Goal: Transaction & Acquisition: Obtain resource

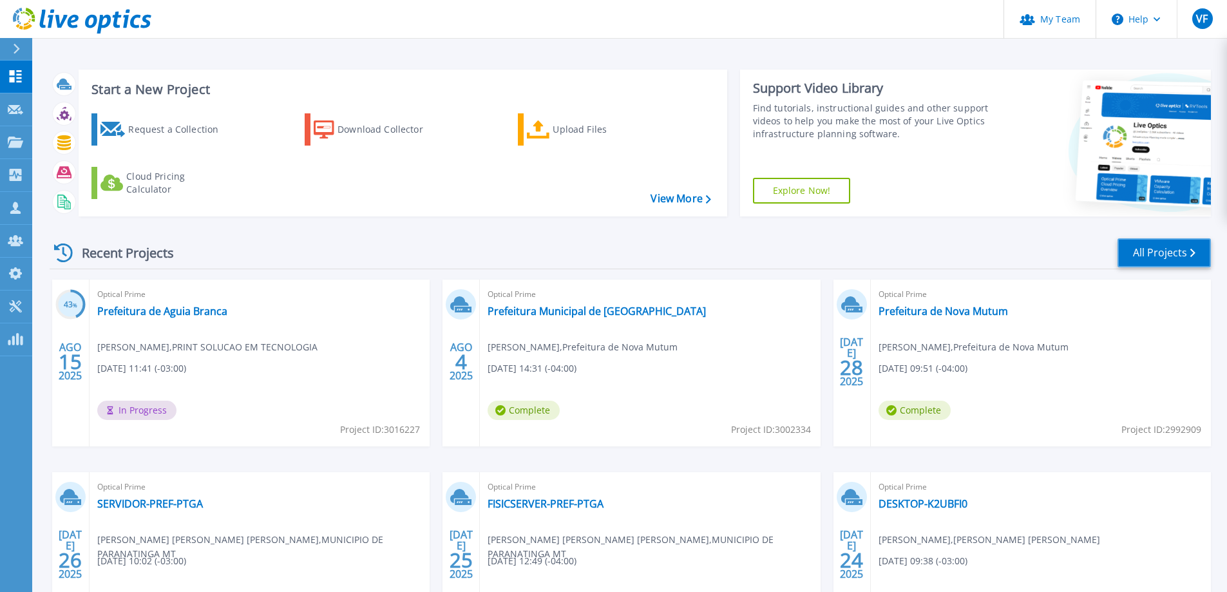
click at [1148, 258] on link "All Projects" at bounding box center [1164, 252] width 93 height 29
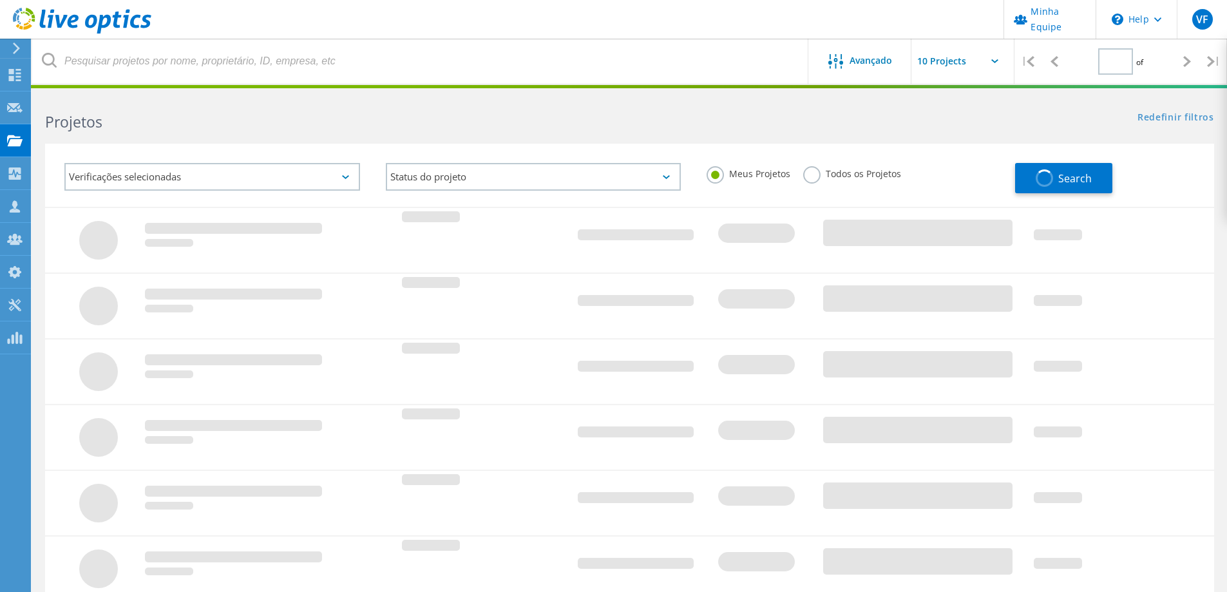
type input "1"
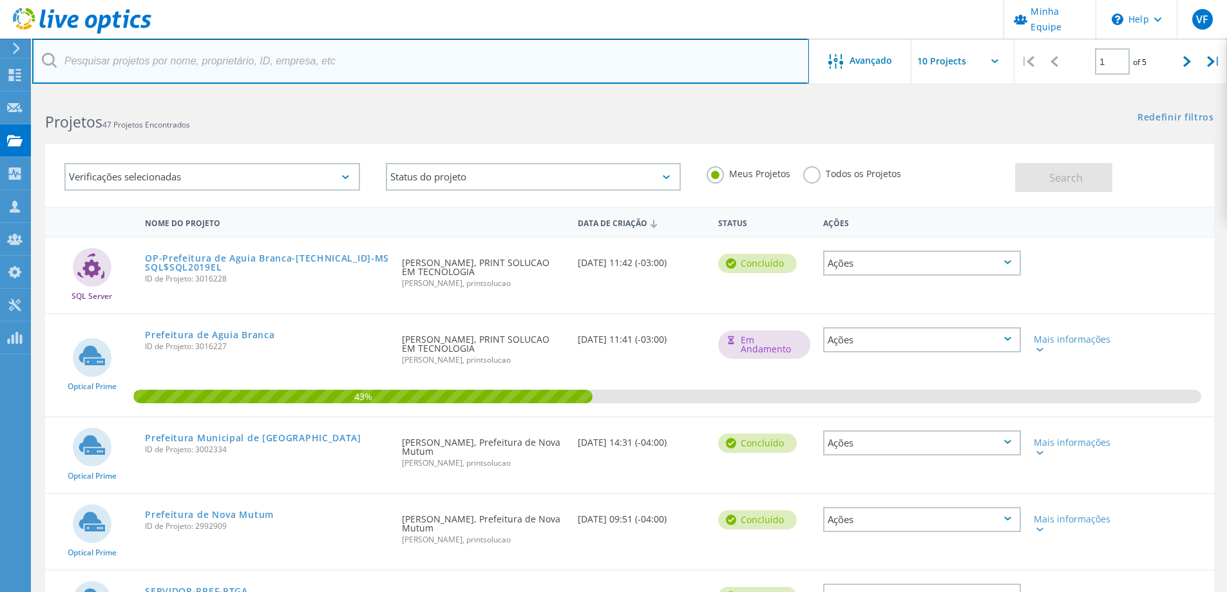
drag, startPoint x: 314, startPoint y: 61, endPoint x: 306, endPoint y: 61, distance: 8.4
click at [314, 61] on input "text" at bounding box center [420, 61] width 777 height 45
type input "concei"
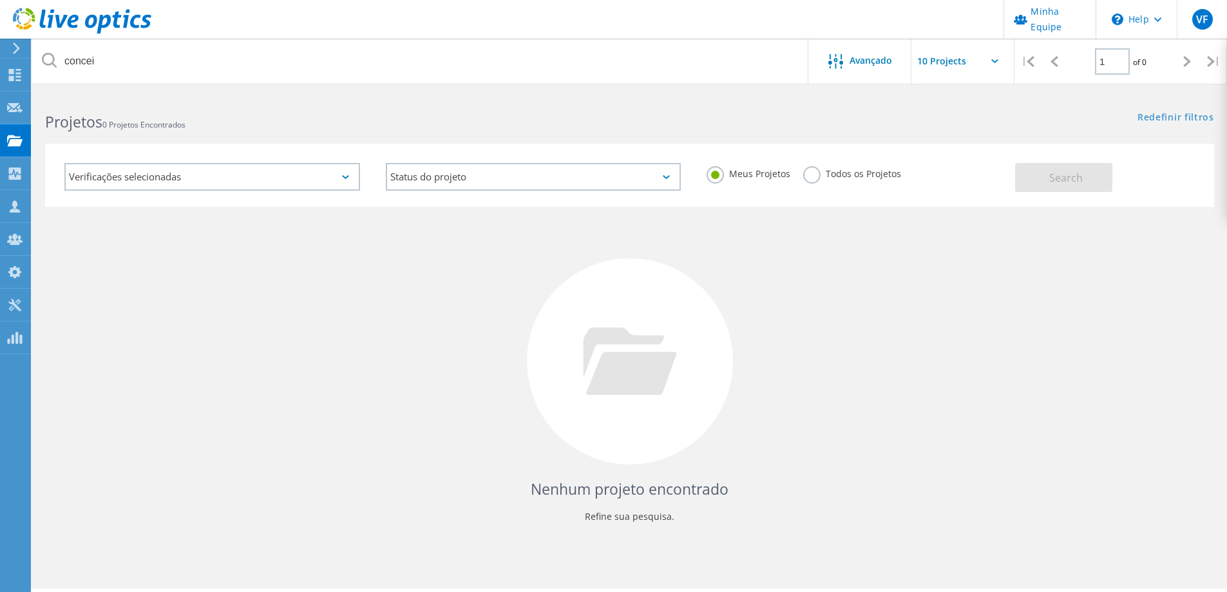
click at [809, 178] on label "Todos os Projetos" at bounding box center [852, 172] width 98 height 12
click at [0, 0] on input "Todos os Projetos" at bounding box center [0, 0] width 0 height 0
click at [1119, 189] on div "Search" at bounding box center [1111, 171] width 193 height 42
click at [1091, 184] on button "Search" at bounding box center [1063, 177] width 97 height 29
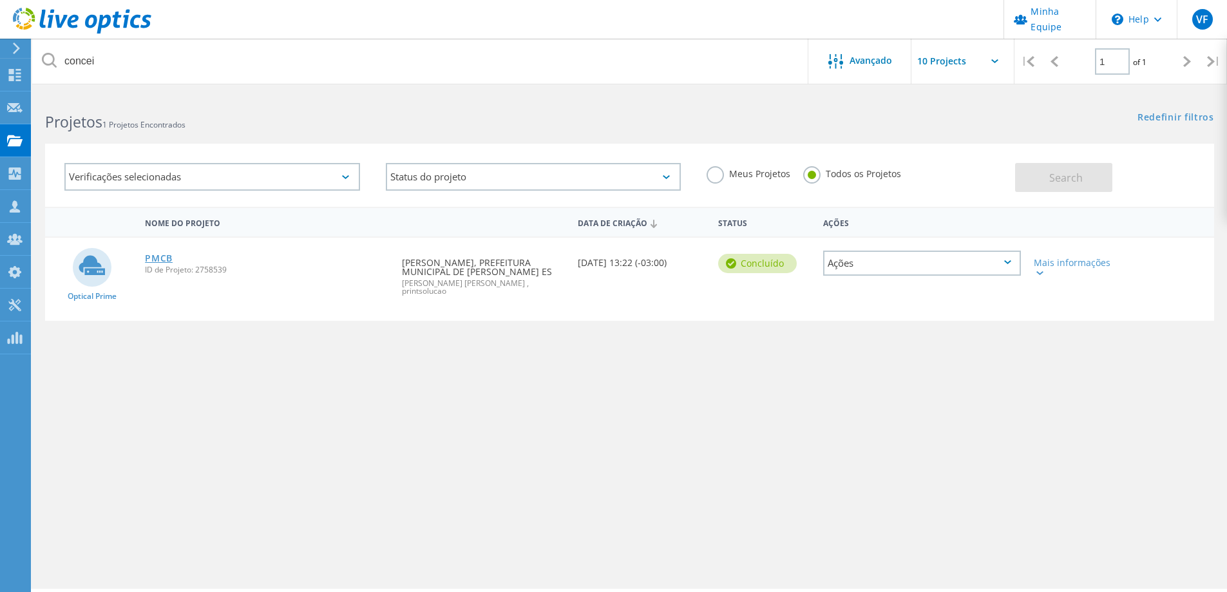
click at [164, 261] on link "PMCB" at bounding box center [159, 258] width 28 height 9
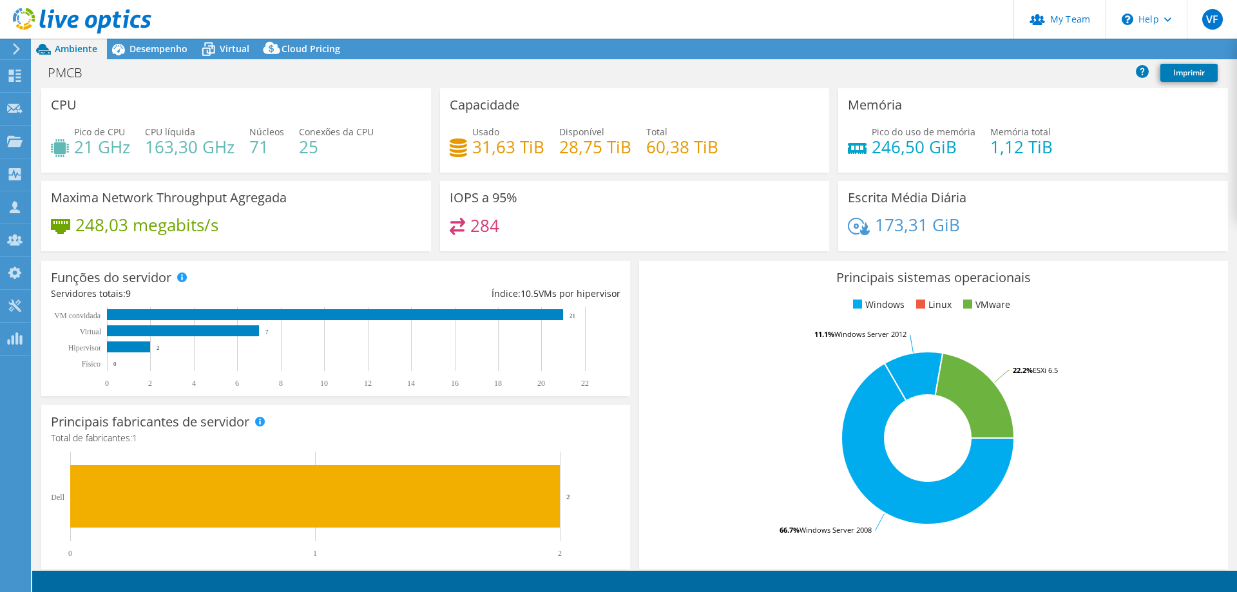
select select "USEast"
select select "BRL"
click at [166, 47] on span "Desempenho" at bounding box center [159, 49] width 58 height 12
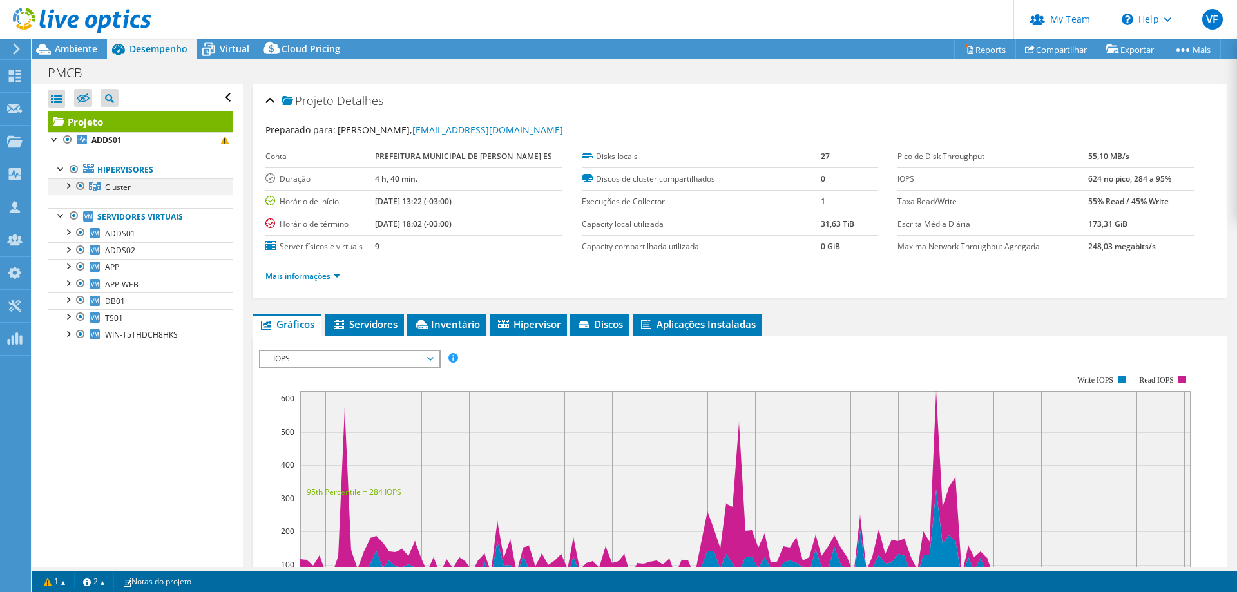
click at [66, 187] on div at bounding box center [67, 184] width 13 height 13
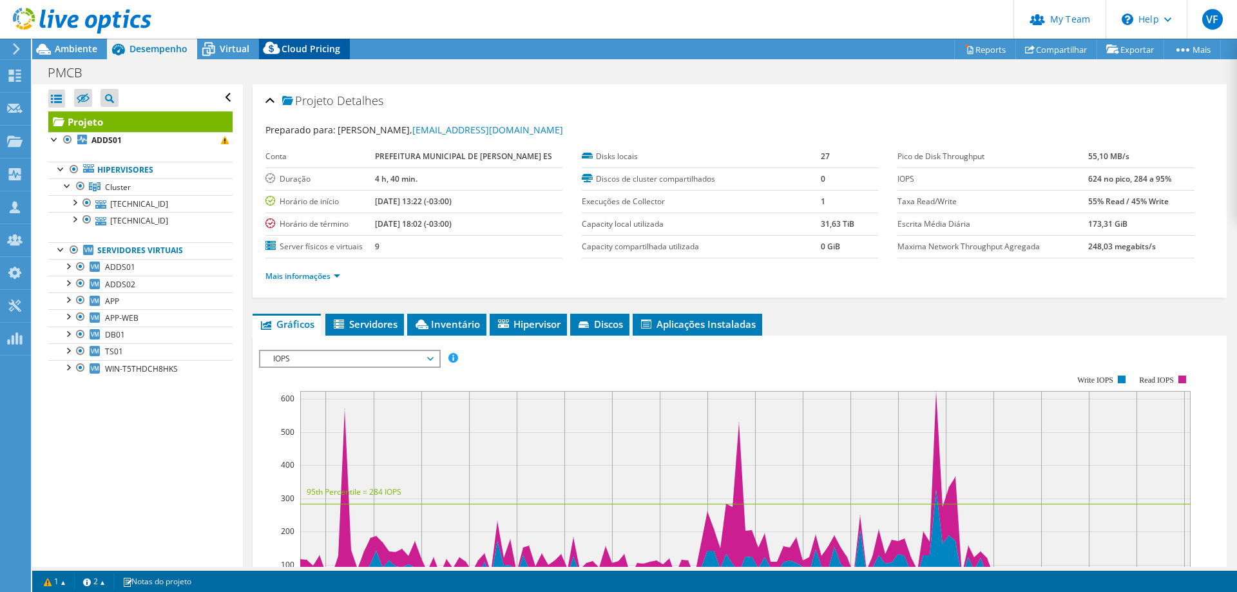
click at [321, 51] on span "Cloud Pricing" at bounding box center [311, 49] width 59 height 12
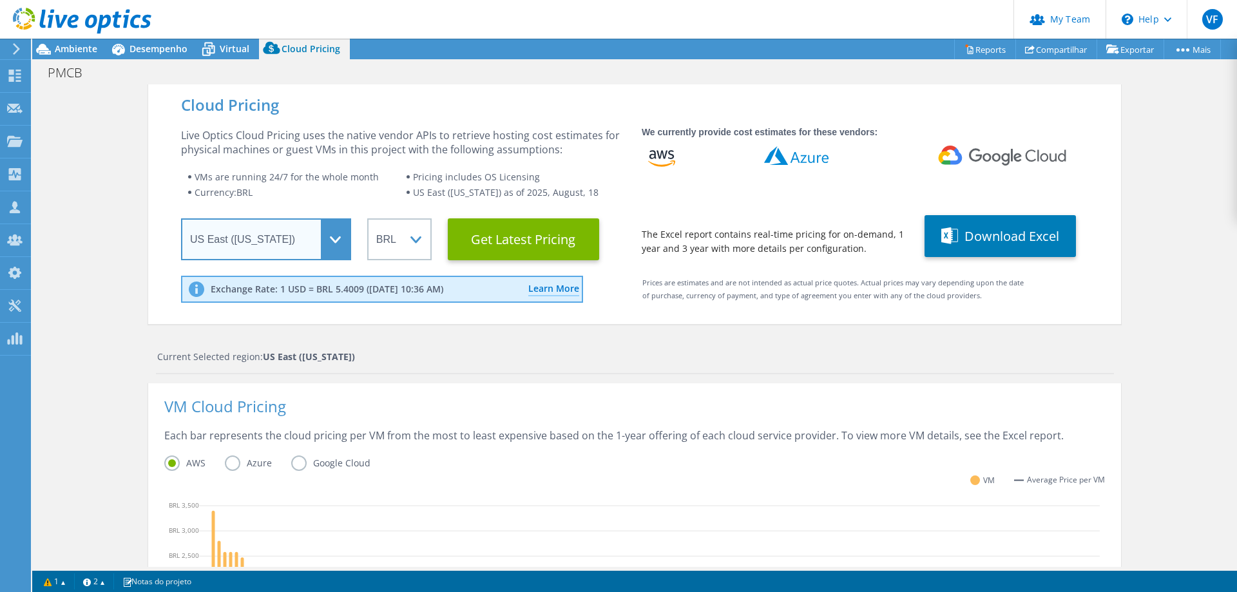
click at [338, 243] on select "Select a Region Asia Pacific (Hong Kong) Asia Pacific (Mumbai) Asia Pacific (Se…" at bounding box center [266, 239] width 170 height 42
select select "SouthAmerica"
click at [181, 218] on select "Select a Region Asia Pacific (Hong Kong) Asia Pacific (Mumbai) Asia Pacific (Se…" at bounding box center [266, 239] width 170 height 42
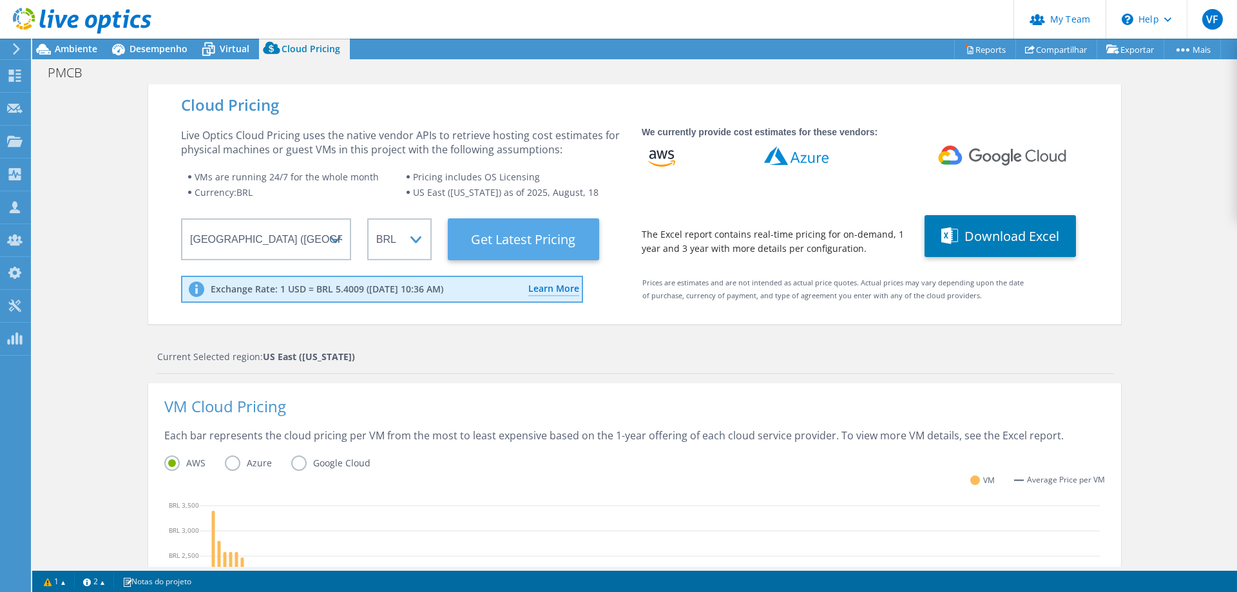
click at [539, 238] on Latest "Get Latest Pricing" at bounding box center [523, 239] width 151 height 42
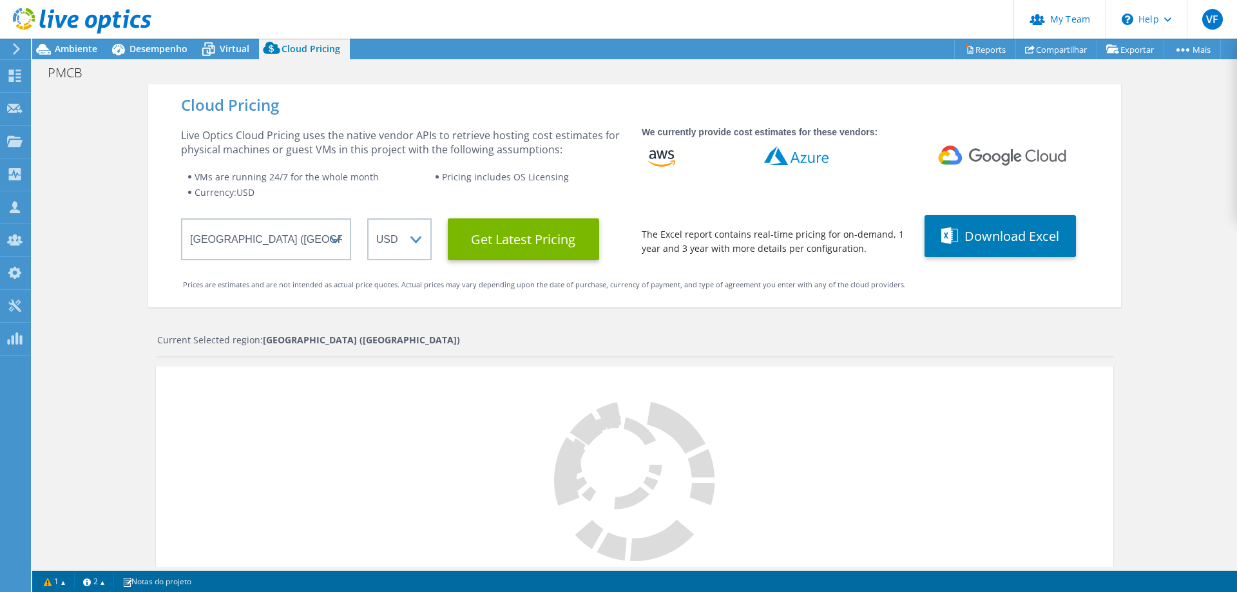
select select "BRL"
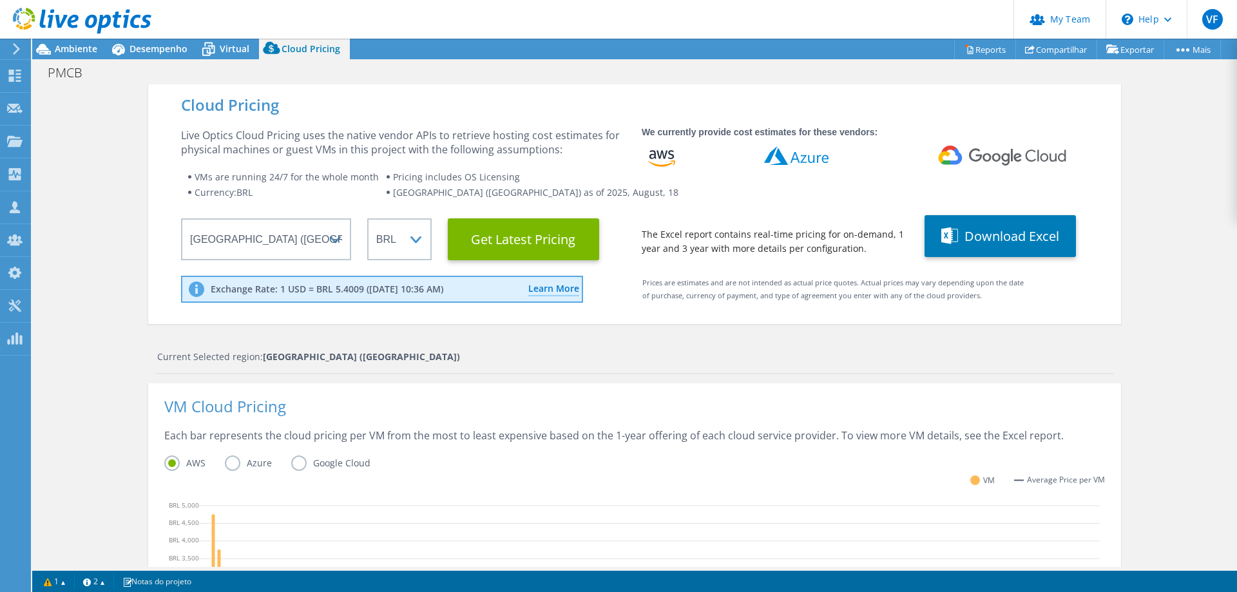
scroll to position [338, 0]
click at [105, 420] on div "Cloud Pricing Live Optics Cloud Pricing uses the native vendor APIs to retrieve…" at bounding box center [634, 523] width 1205 height 878
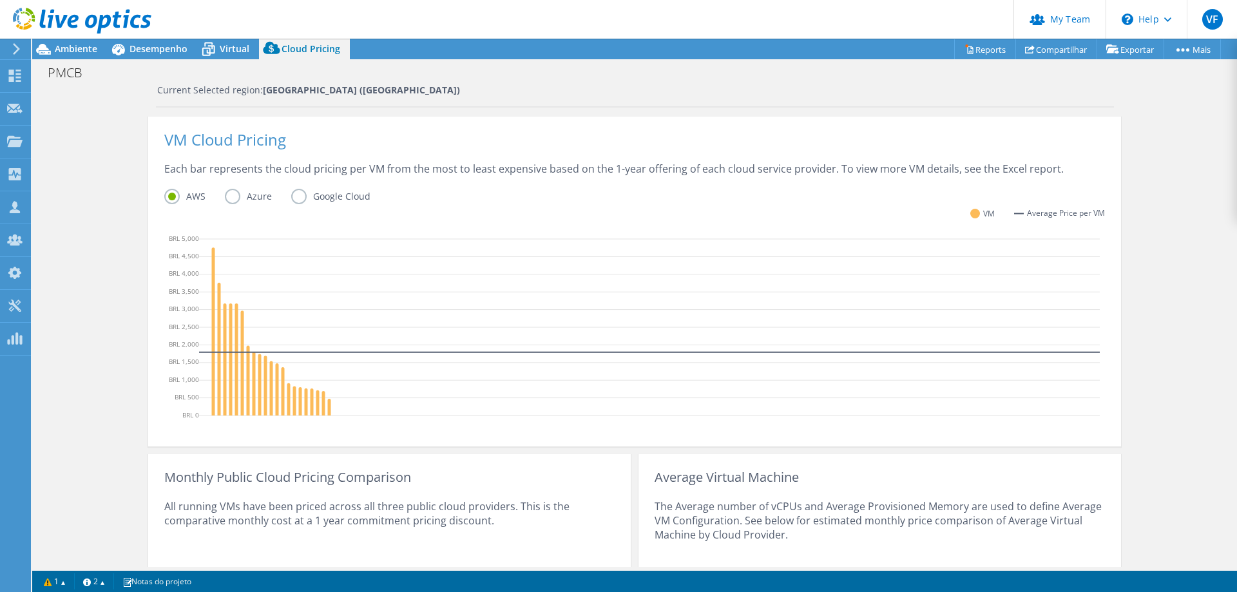
scroll to position [266, 0]
click at [228, 197] on label "Azure" at bounding box center [258, 196] width 66 height 15
click at [0, 0] on input "Azure" at bounding box center [0, 0] width 0 height 0
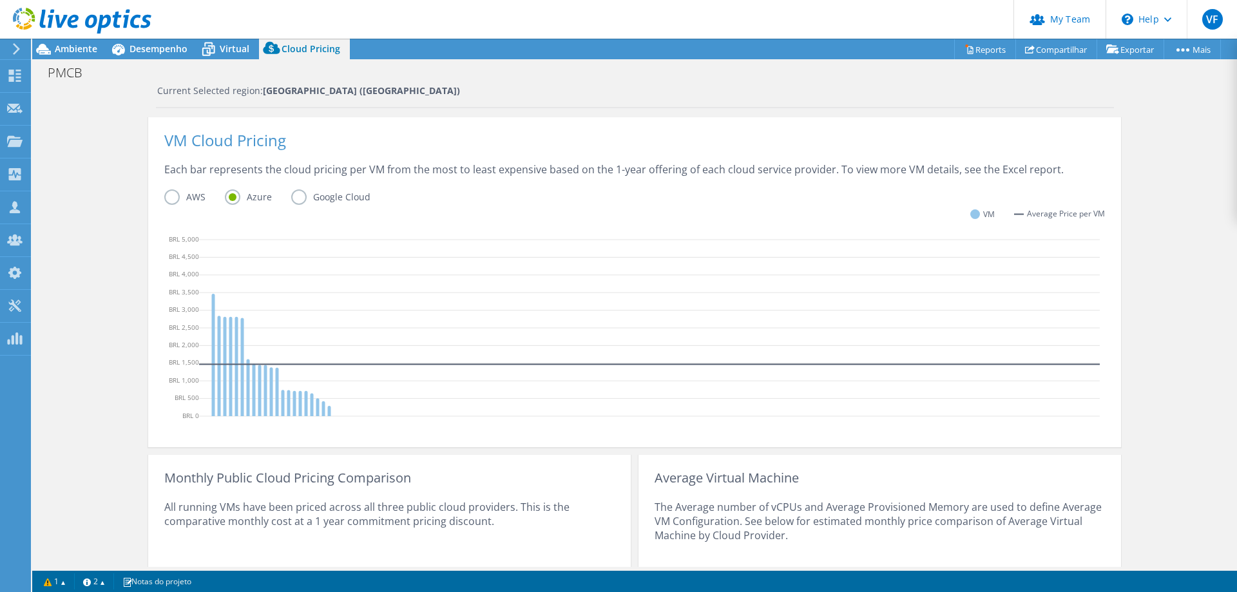
drag, startPoint x: 285, startPoint y: 195, endPoint x: 250, endPoint y: 200, distance: 35.8
click at [291, 195] on label "Google Cloud" at bounding box center [340, 196] width 99 height 15
click at [0, 0] on input "Google Cloud" at bounding box center [0, 0] width 0 height 0
click at [164, 197] on label "AWS" at bounding box center [194, 196] width 61 height 15
click at [0, 0] on input "AWS" at bounding box center [0, 0] width 0 height 0
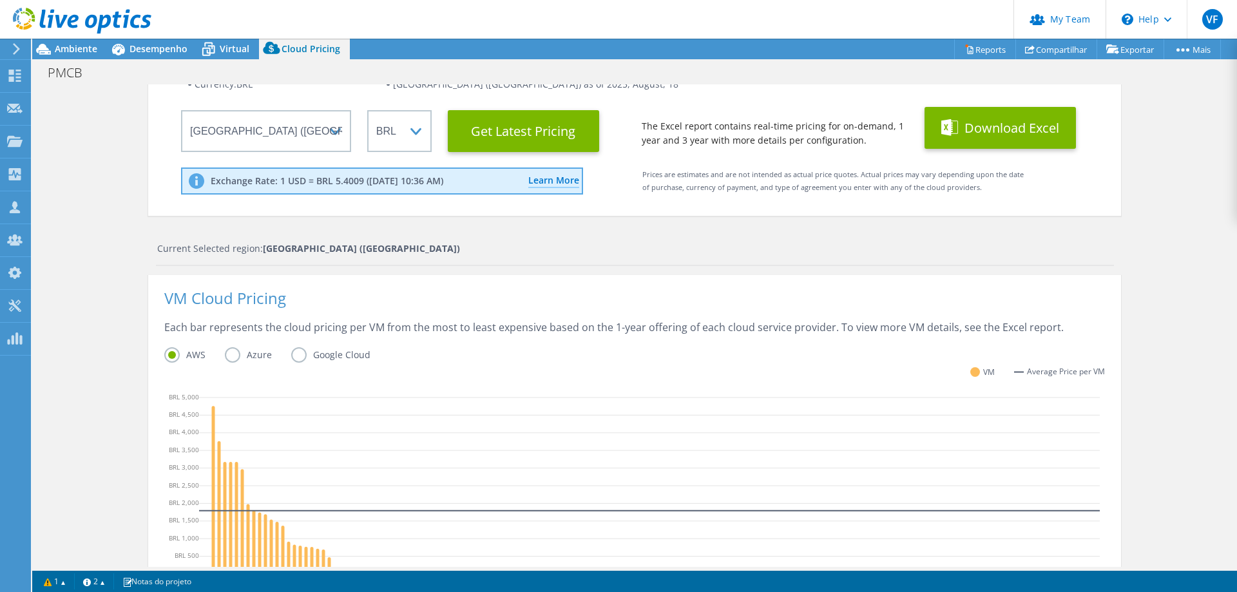
scroll to position [0, 0]
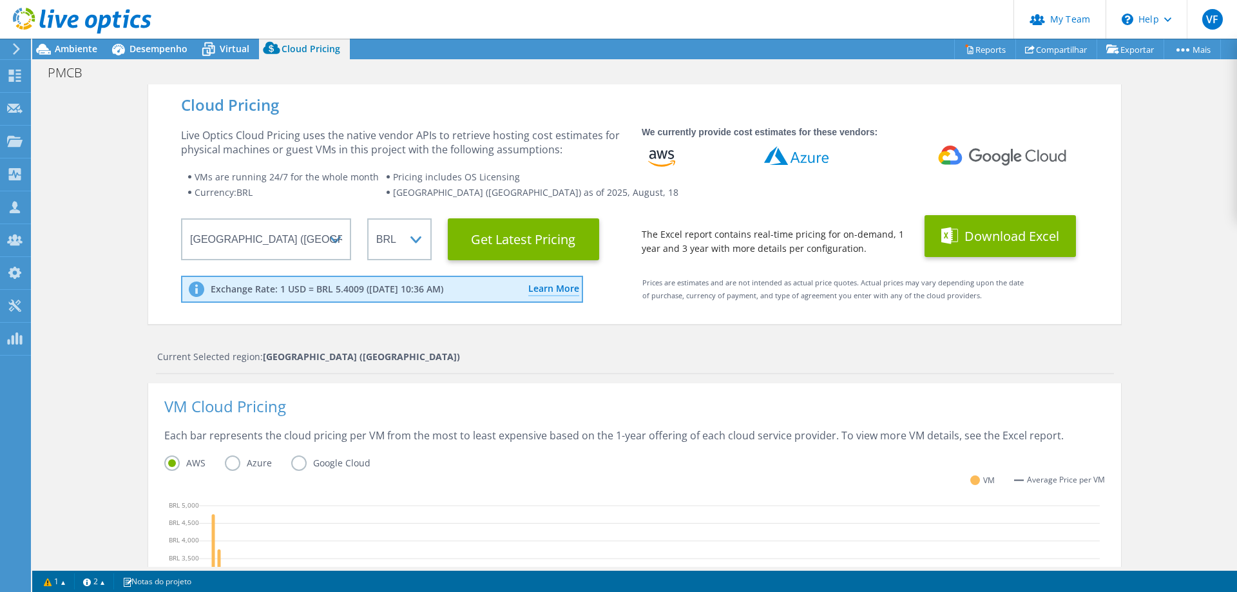
click at [1003, 233] on button "Download Excel" at bounding box center [1000, 236] width 151 height 42
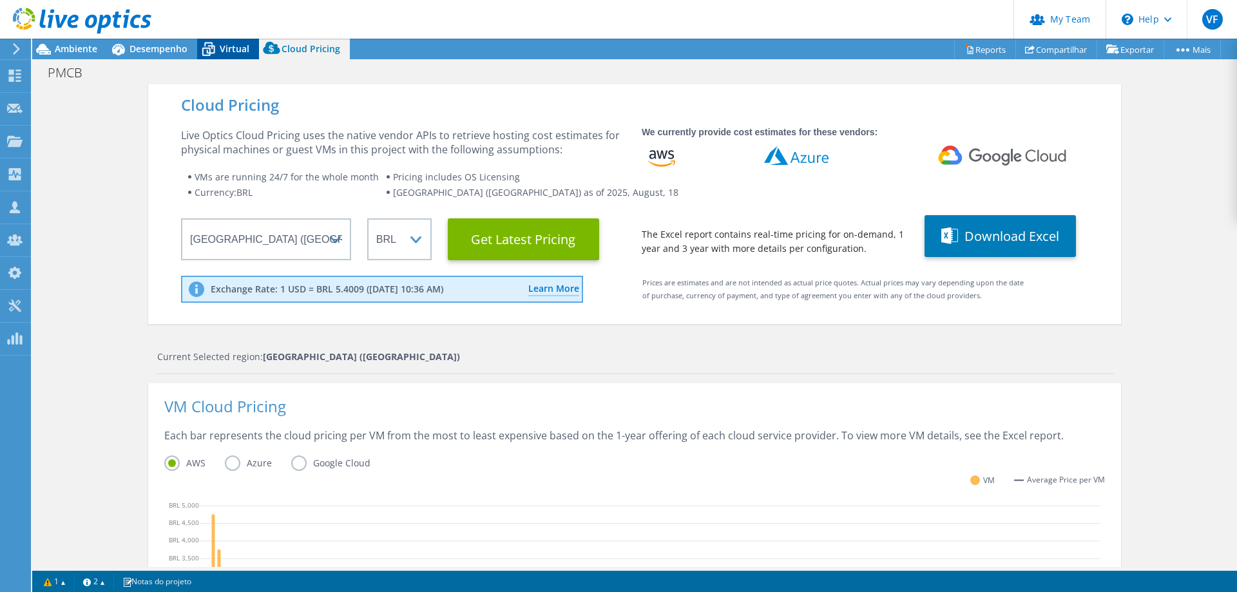
click at [217, 47] on icon at bounding box center [208, 49] width 23 height 23
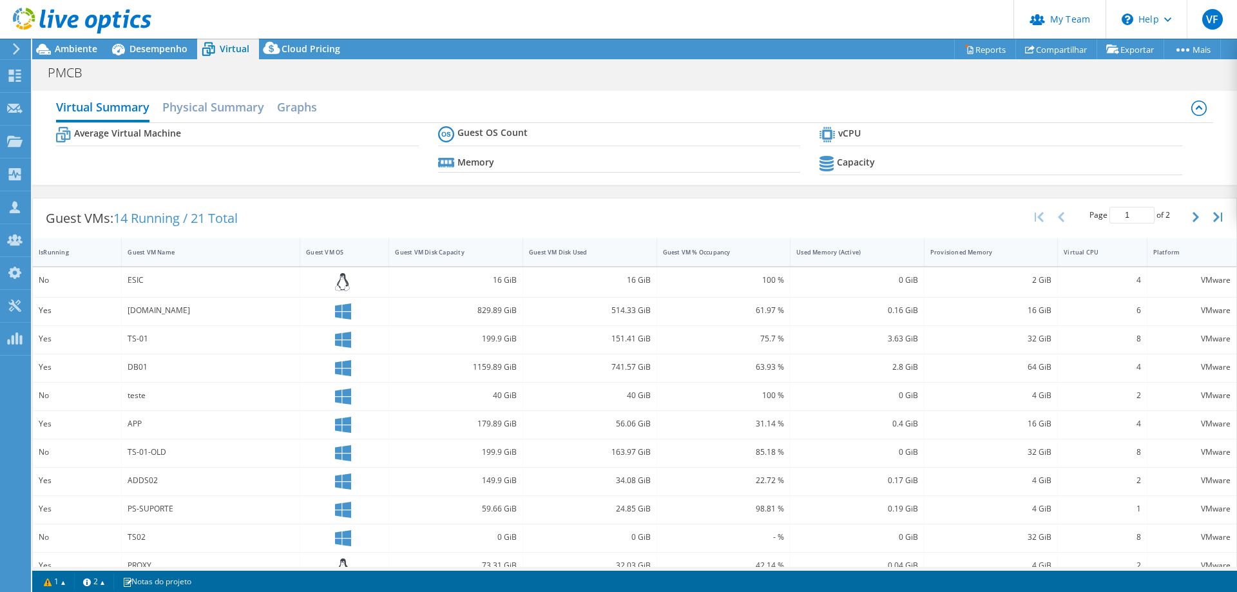
click at [55, 40] on div at bounding box center [75, 21] width 151 height 43
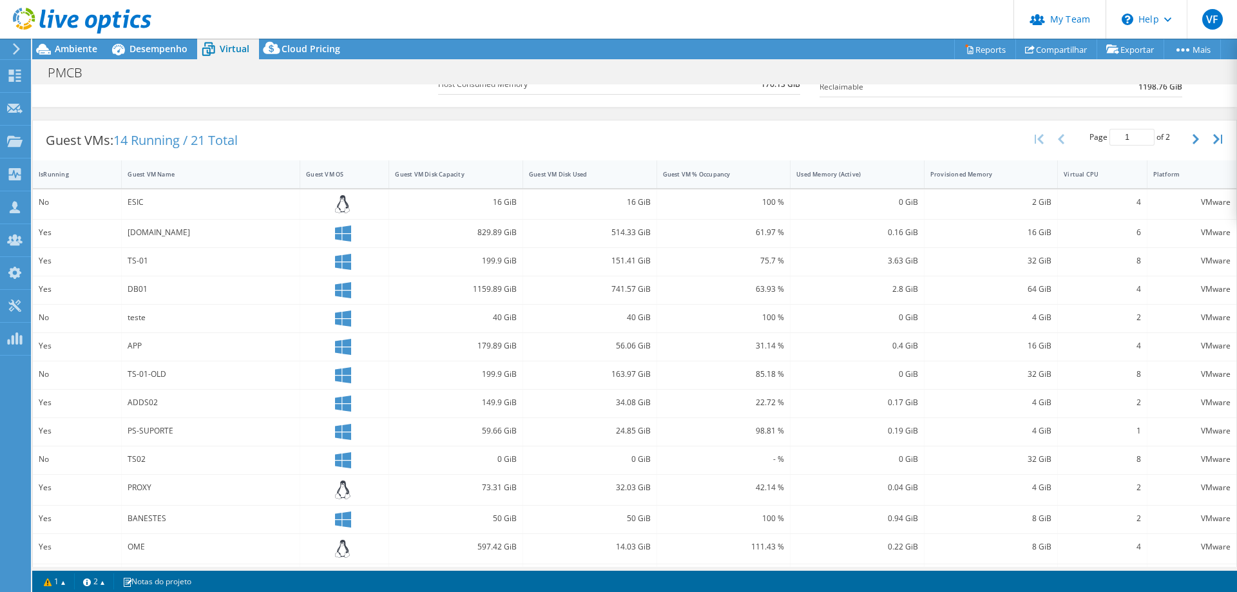
scroll to position [149, 0]
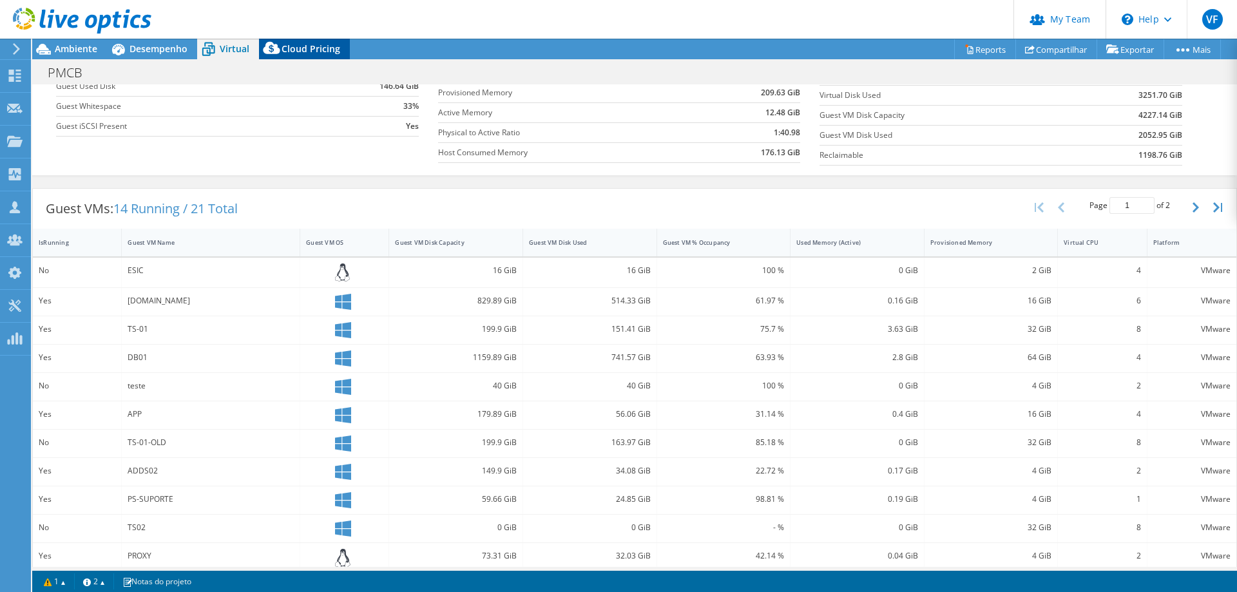
click at [302, 50] on span "Cloud Pricing" at bounding box center [311, 49] width 59 height 12
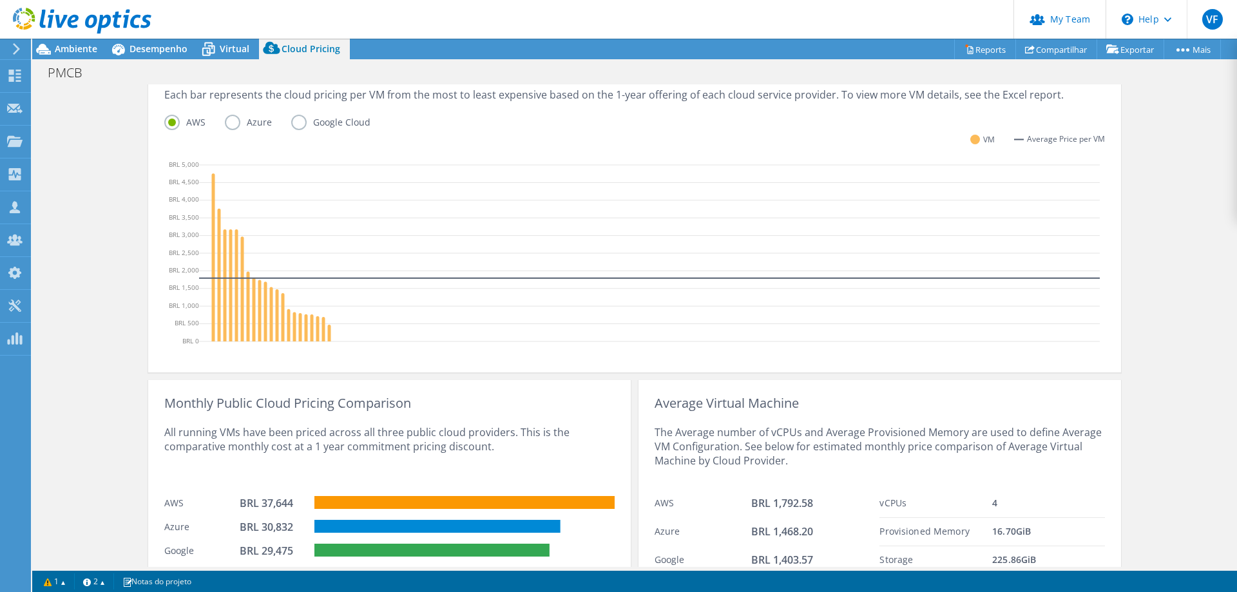
scroll to position [395, 0]
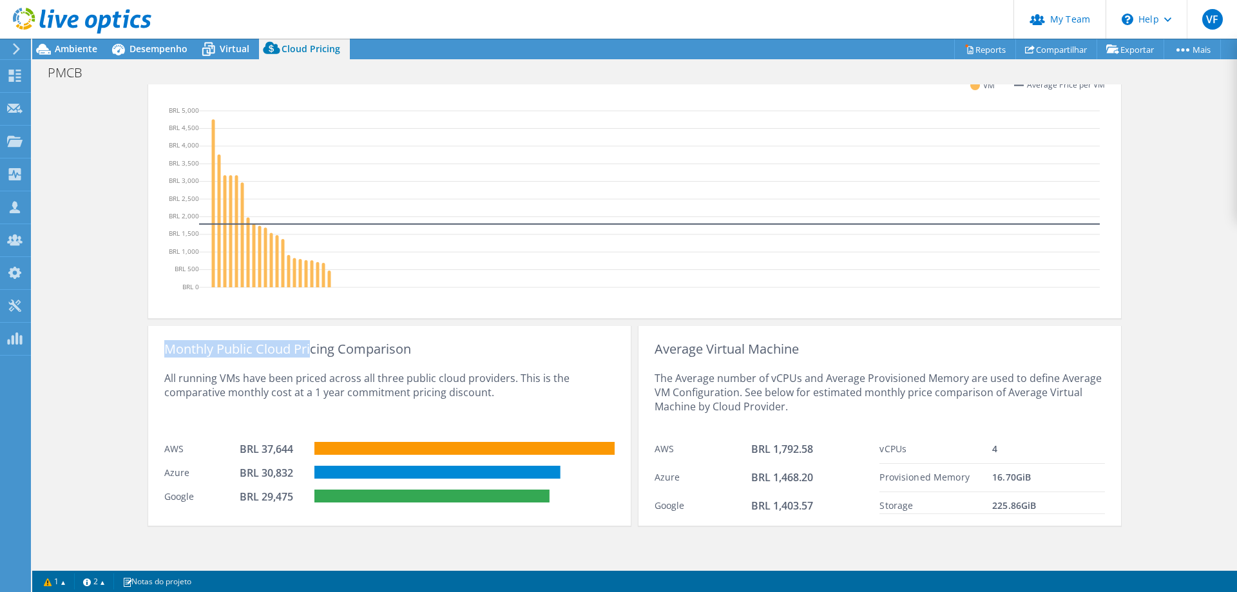
drag, startPoint x: 158, startPoint y: 347, endPoint x: 309, endPoint y: 349, distance: 150.8
click at [309, 349] on div "Monthly Public Cloud Pricing Comparison All running VMs have been priced across…" at bounding box center [389, 426] width 483 height 200
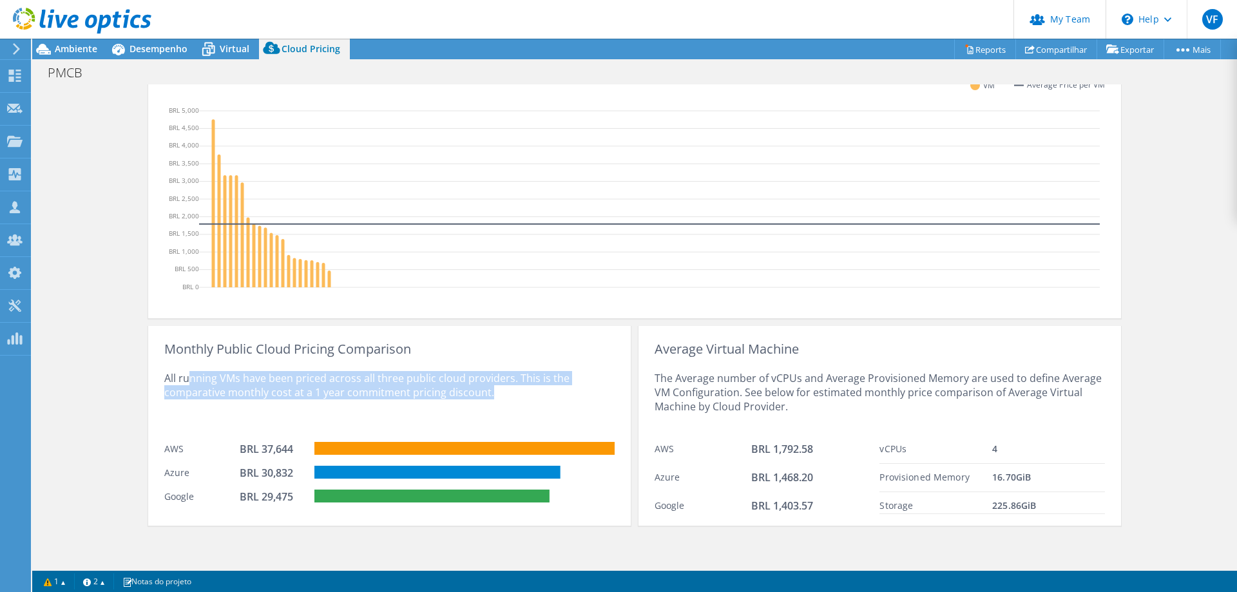
drag, startPoint x: 267, startPoint y: 374, endPoint x: 556, endPoint y: 390, distance: 289.7
click at [556, 390] on div "All running VMs have been priced across all three public cloud providers. This …" at bounding box center [389, 395] width 450 height 79
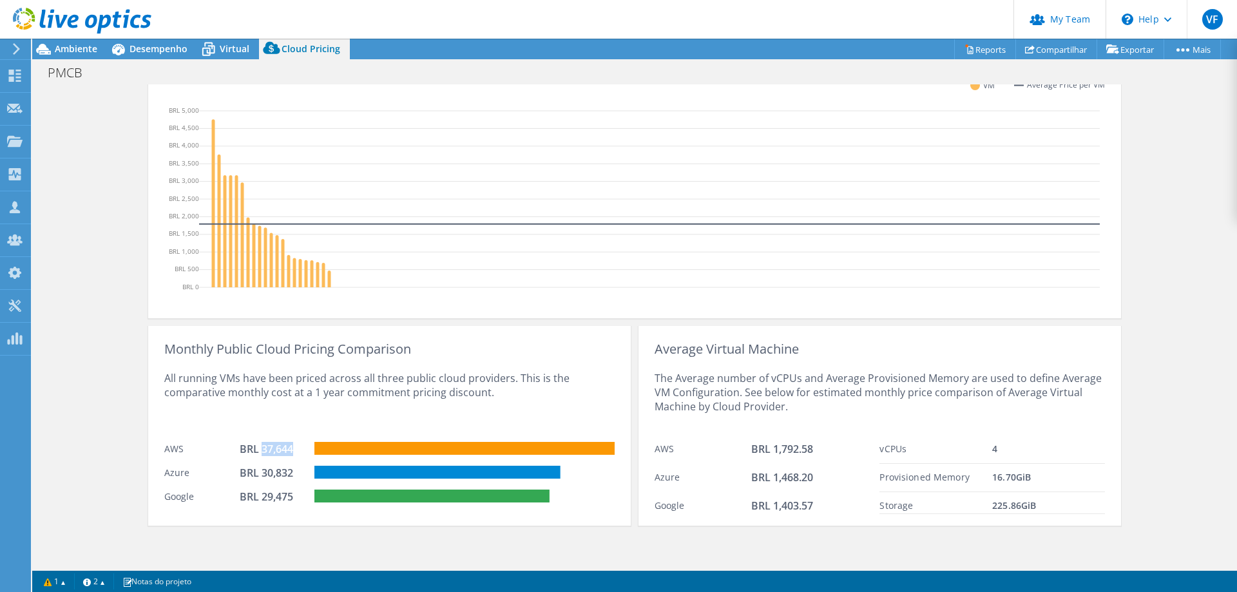
drag, startPoint x: 285, startPoint y: 450, endPoint x: 256, endPoint y: 448, distance: 29.7
click at [256, 448] on div "BRL 37,644" at bounding box center [272, 449] width 64 height 14
click at [718, 360] on div "The Average number of vCPUs and Average Provisioned Memory are used to define A…" at bounding box center [880, 395] width 450 height 79
drag, startPoint x: 818, startPoint y: 444, endPoint x: 723, endPoint y: 439, distance: 94.8
click at [723, 439] on div "AWS BRL 1,792.58" at bounding box center [768, 450] width 226 height 28
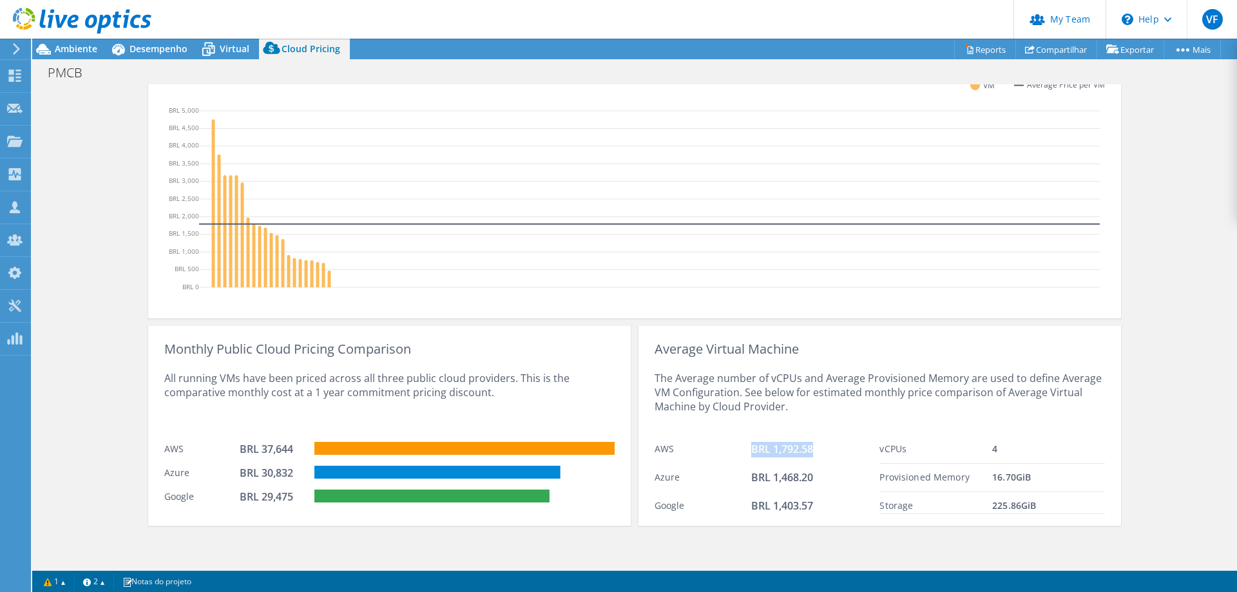
drag, startPoint x: 919, startPoint y: 440, endPoint x: 1045, endPoint y: 513, distance: 145.2
click at [1045, 513] on div "vCPUs 4 Provisioned Memory 16.70 GiB Storage 225.86 GiB" at bounding box center [992, 475] width 226 height 79
click at [817, 451] on div "BRL 1,792.58" at bounding box center [815, 449] width 129 height 15
drag, startPoint x: 822, startPoint y: 449, endPoint x: 765, endPoint y: 449, distance: 56.1
click at [765, 449] on div "BRL 1,792.58" at bounding box center [815, 449] width 129 height 15
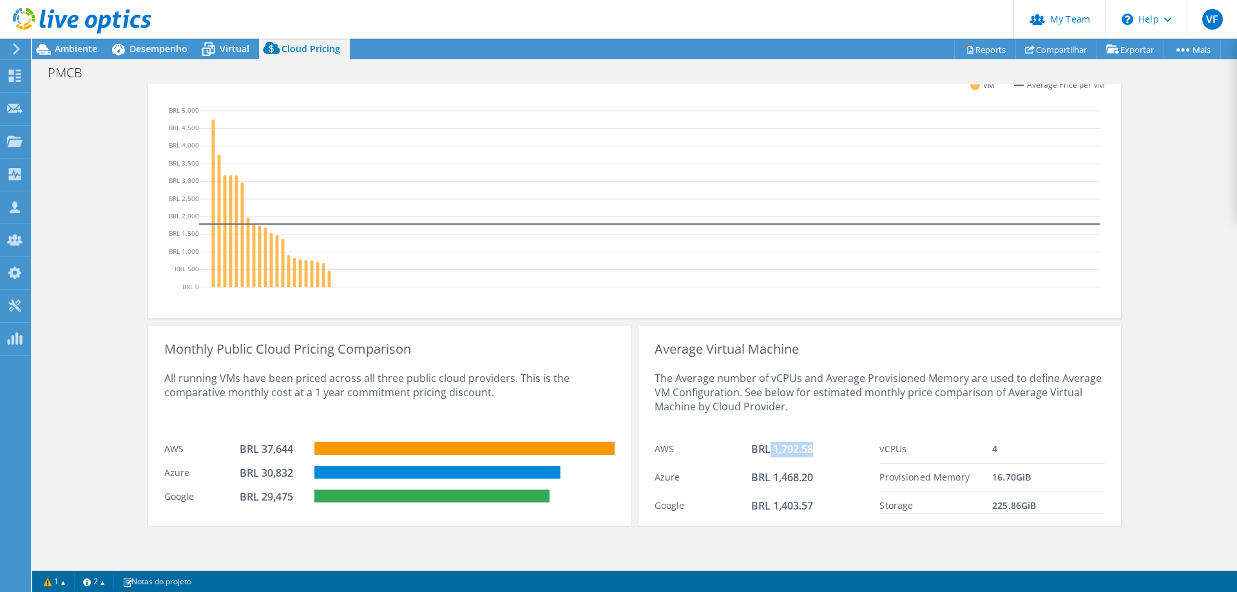
click at [787, 449] on span "BRL 1,792.58" at bounding box center [782, 449] width 62 height 14
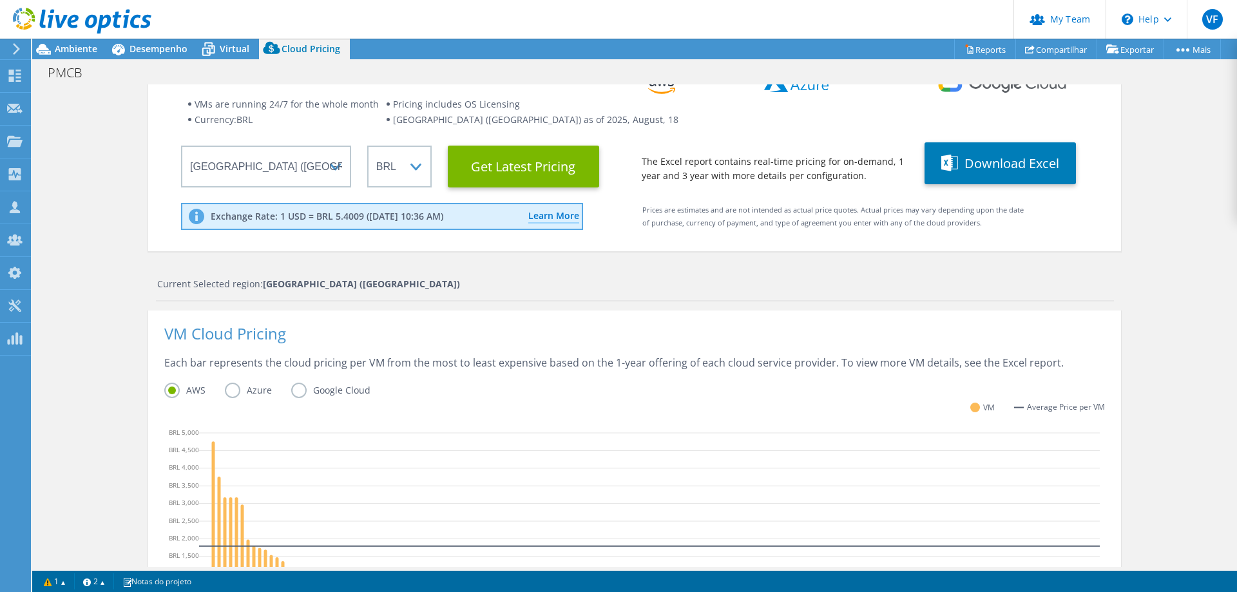
scroll to position [338, 0]
click at [1166, 294] on div "Cloud Pricing Live Optics Cloud Pricing uses the native vendor APIs to retrieve…" at bounding box center [634, 451] width 1205 height 878
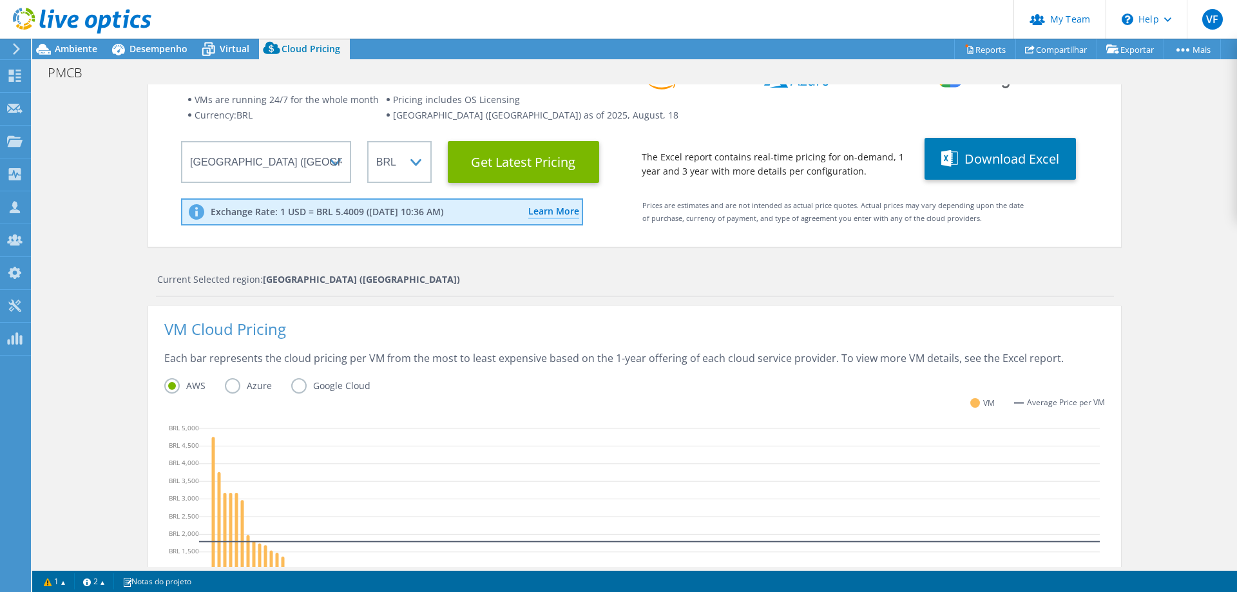
scroll to position [0, 0]
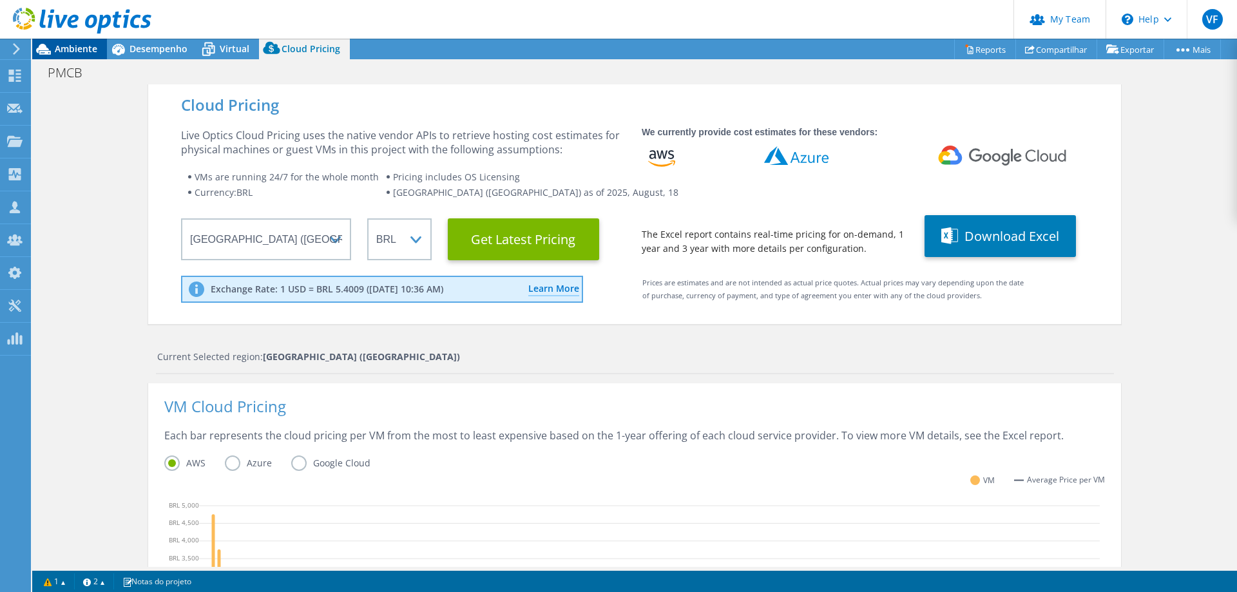
click at [80, 50] on span "Ambiente" at bounding box center [76, 49] width 43 height 12
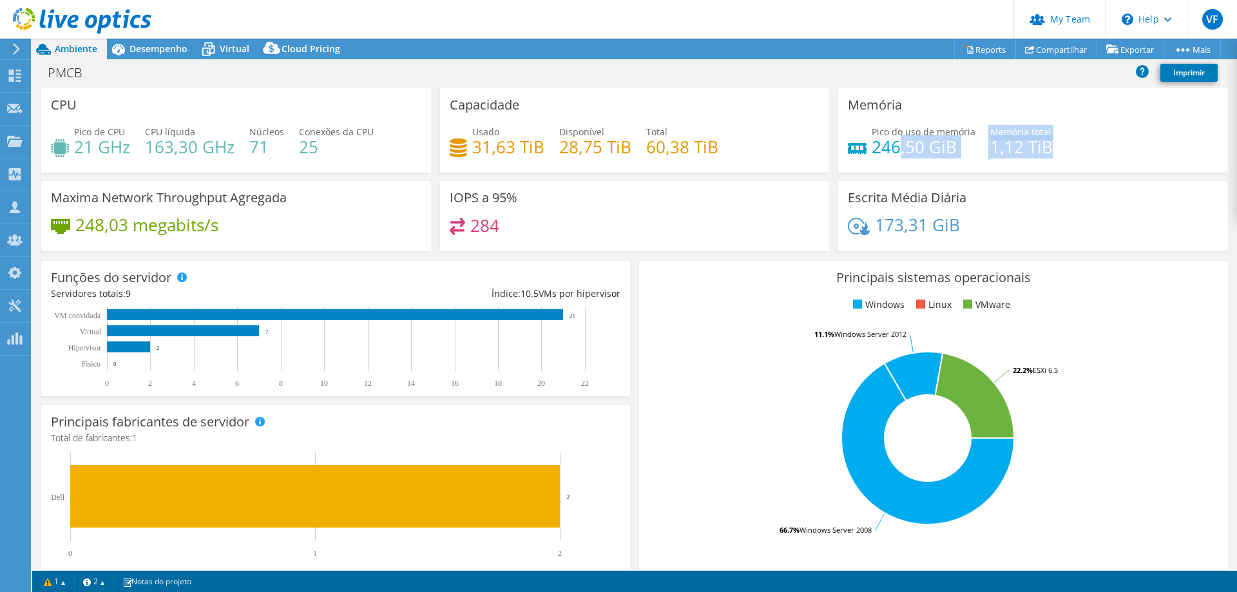
drag, startPoint x: 1056, startPoint y: 146, endPoint x: 896, endPoint y: 155, distance: 160.7
click at [896, 155] on div "Pico do uso de memória 246,50 GiB Memória total 1,12 TiB" at bounding box center [1033, 146] width 370 height 42
click at [881, 160] on div "Pico do uso de memória 246,50 GiB Memória total 1,12 TiB" at bounding box center [1033, 146] width 370 height 42
drag, startPoint x: 950, startPoint y: 153, endPoint x: 867, endPoint y: 157, distance: 83.2
click at [872, 154] on h4 "246,50 GiB" at bounding box center [924, 147] width 104 height 14
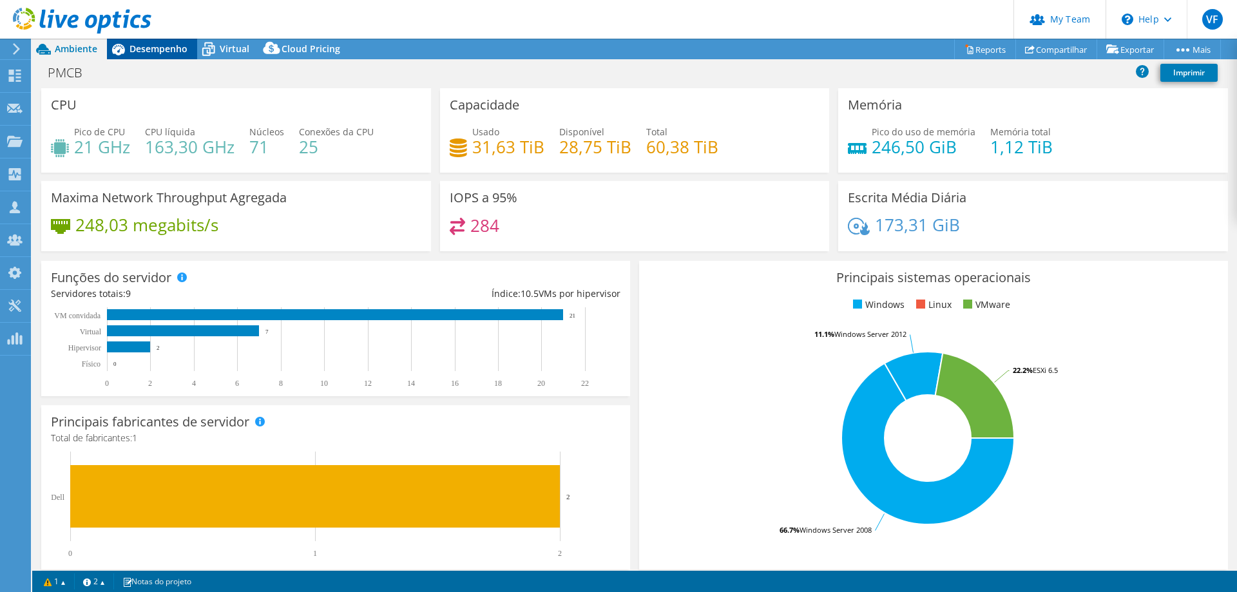
click at [159, 55] on div "Desempenho" at bounding box center [152, 49] width 90 height 21
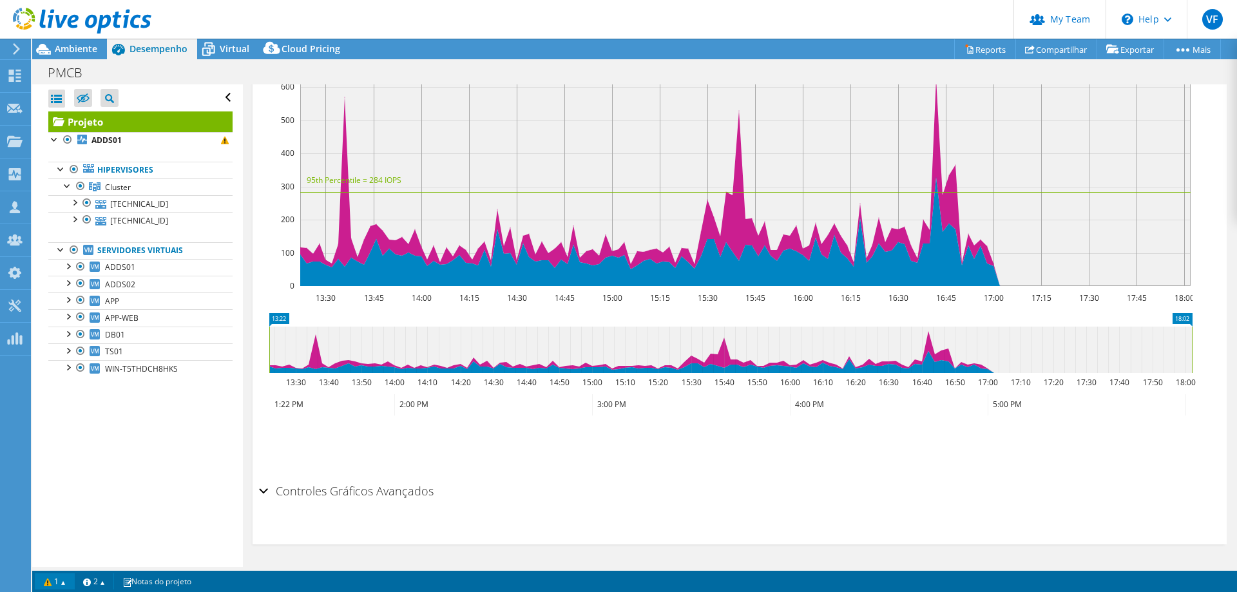
click at [52, 575] on link "1" at bounding box center [55, 581] width 40 height 16
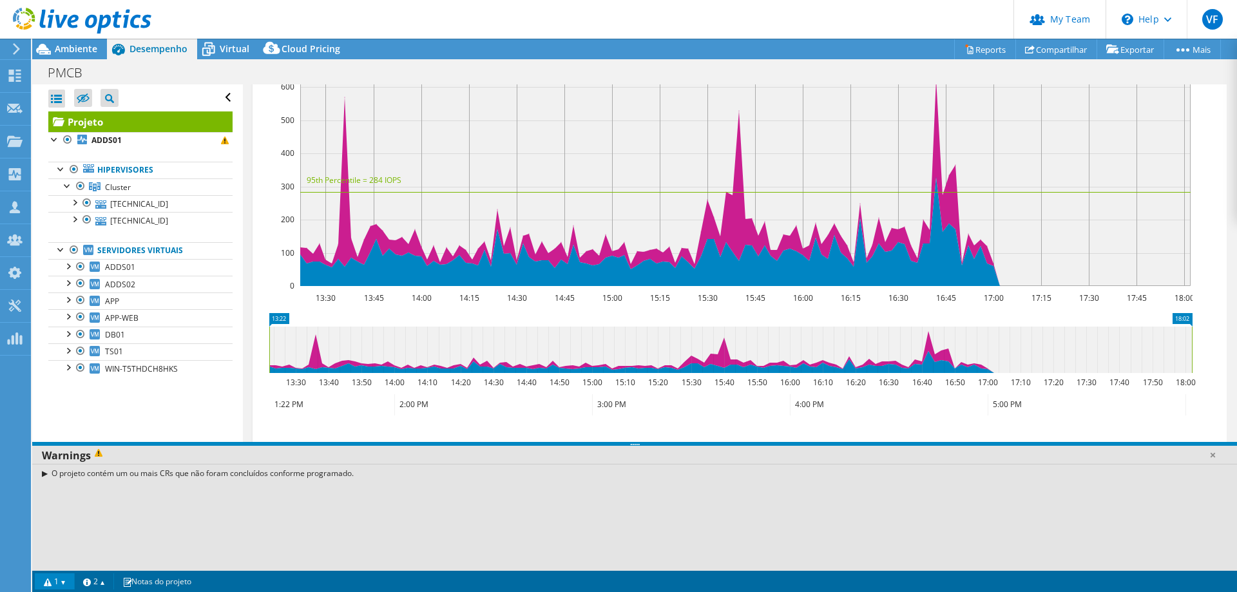
click at [52, 575] on link "1" at bounding box center [55, 581] width 40 height 16
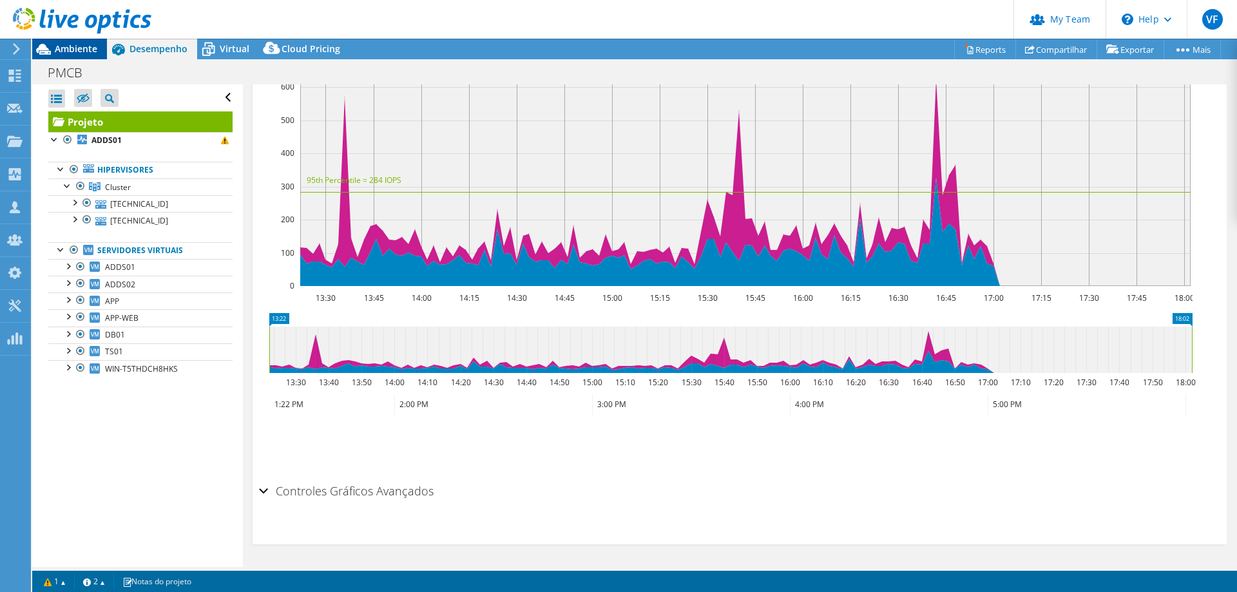
click at [70, 46] on span "Ambiente" at bounding box center [76, 49] width 43 height 12
